Goal: Task Accomplishment & Management: Manage account settings

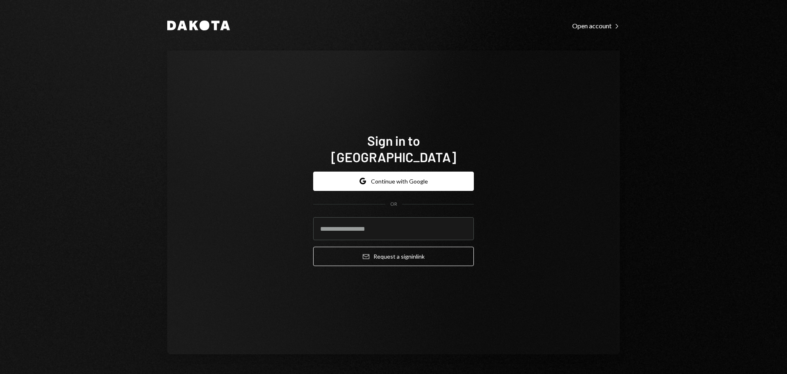
type input "**********"
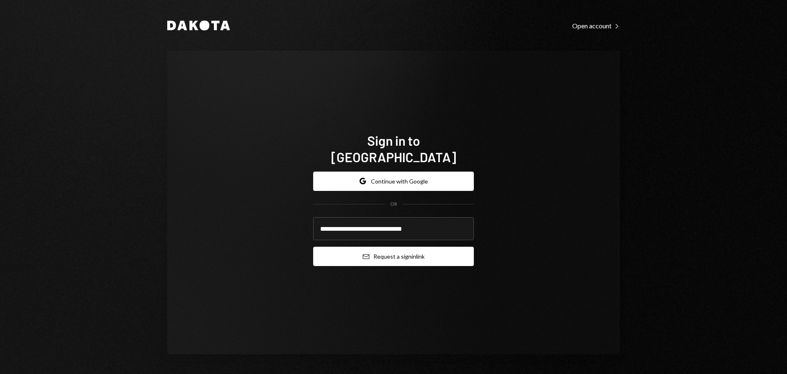
click at [373, 254] on button "Email Request a sign in link" at bounding box center [393, 255] width 161 height 19
